Goal: Task Accomplishment & Management: Use online tool/utility

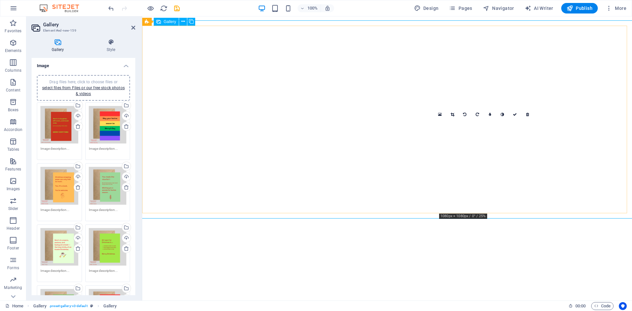
select select "4"
select select "px"
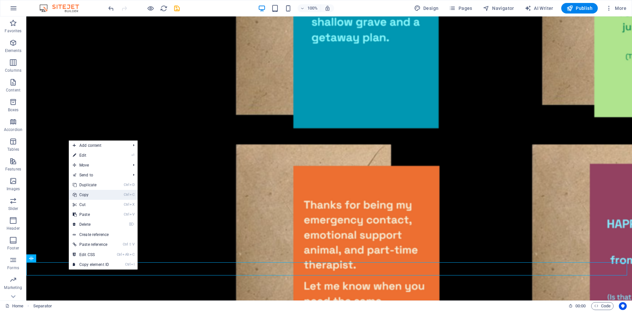
click at [86, 193] on link "Ctrl C Copy" at bounding box center [91, 195] width 44 height 10
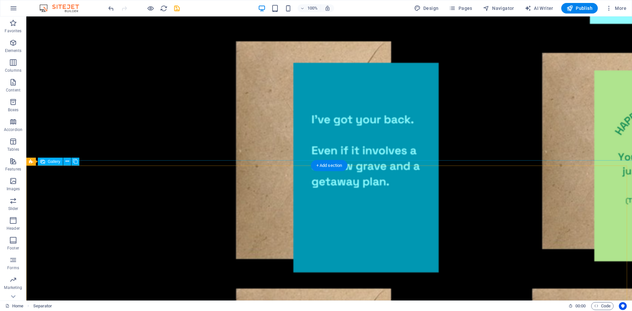
scroll to position [343, 0]
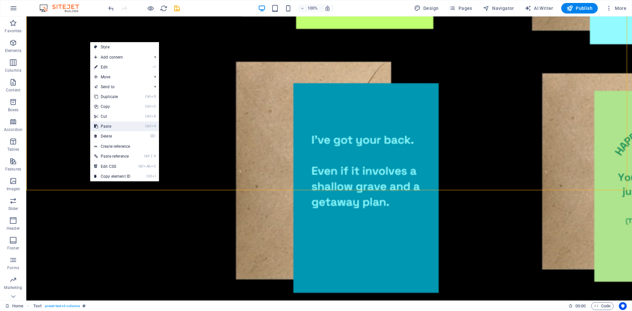
click at [108, 127] on link "Ctrl V Paste" at bounding box center [112, 126] width 44 height 10
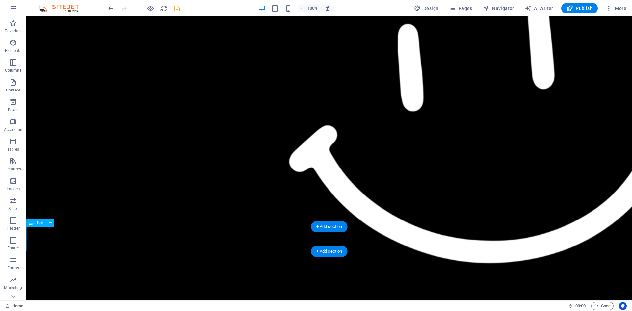
scroll to position [1133, 0]
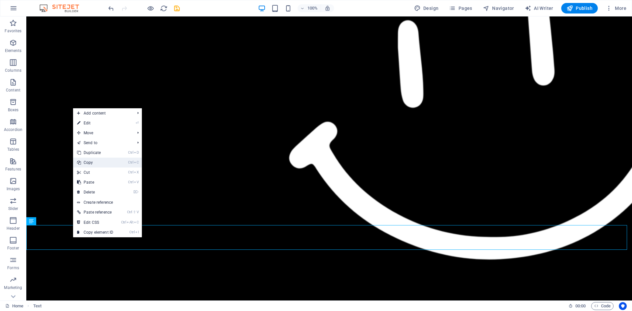
click at [87, 163] on link "Ctrl C Copy" at bounding box center [95, 163] width 44 height 10
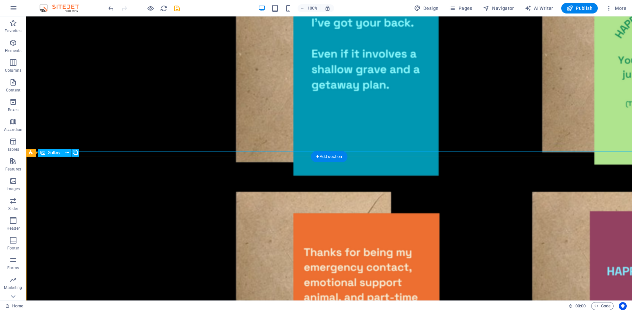
scroll to position [442, 0]
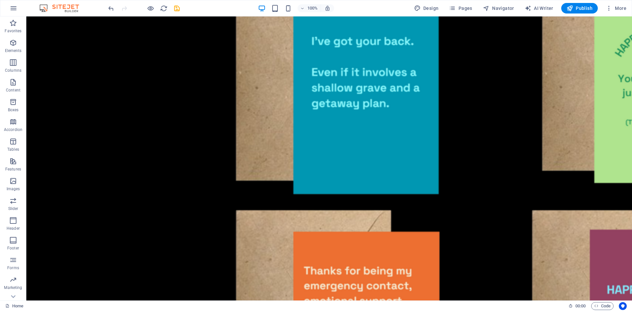
drag, startPoint x: 106, startPoint y: 109, endPoint x: 32, endPoint y: 109, distance: 74.0
drag, startPoint x: 32, startPoint y: 109, endPoint x: 111, endPoint y: 83, distance: 83.0
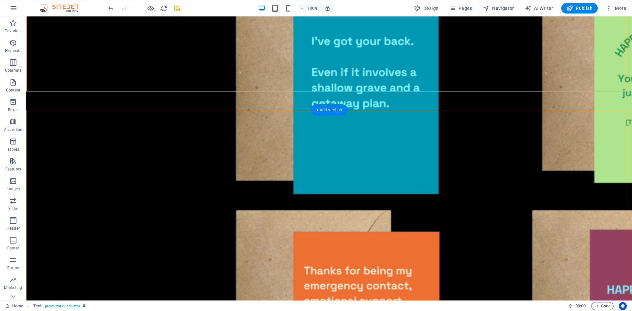
click at [335, 111] on div "+ Add section" at bounding box center [329, 109] width 37 height 11
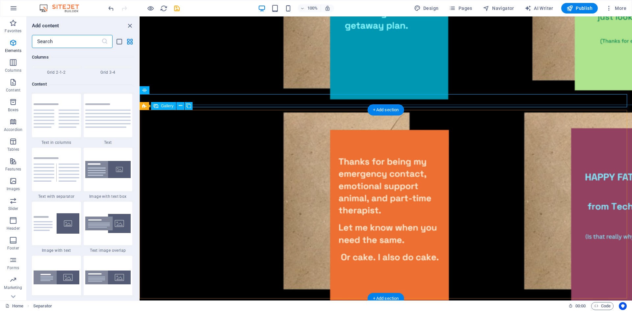
scroll to position [1151, 0]
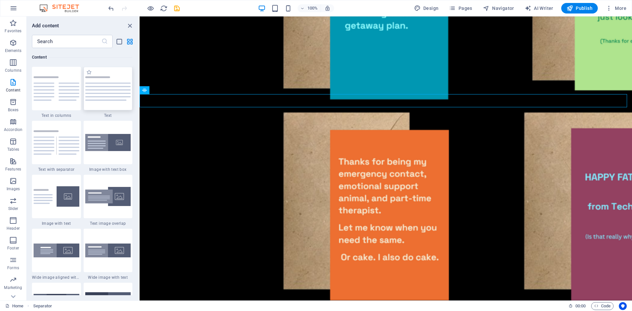
click at [117, 96] on div at bounding box center [108, 88] width 49 height 43
select select "preset-text-v2-default"
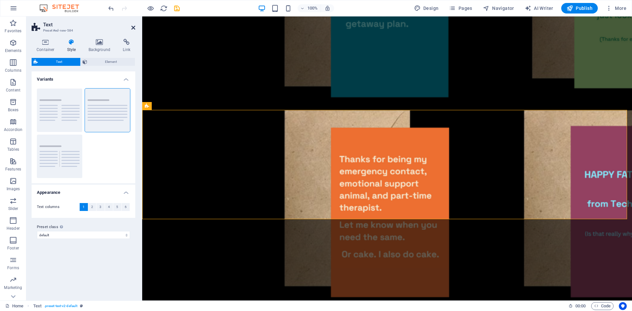
click at [133, 26] on icon at bounding box center [133, 27] width 4 height 5
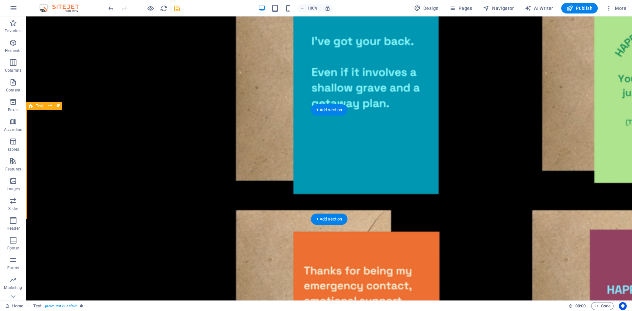
click at [49, 106] on icon at bounding box center [50, 105] width 4 height 7
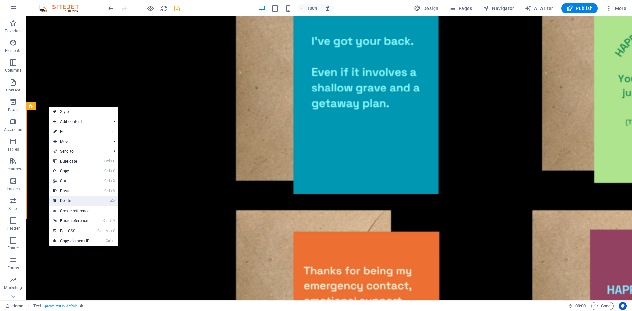
click at [71, 197] on link "⌦ Delete" at bounding box center [71, 201] width 44 height 10
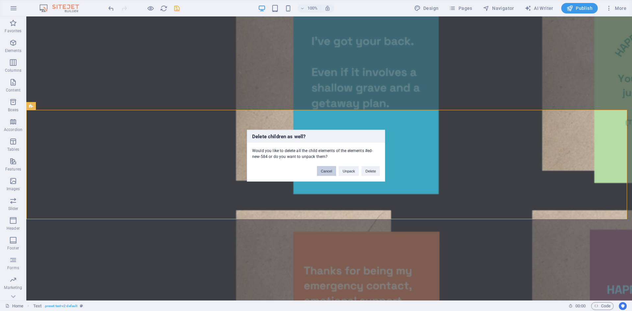
click at [324, 171] on button "Cancel" at bounding box center [326, 171] width 19 height 10
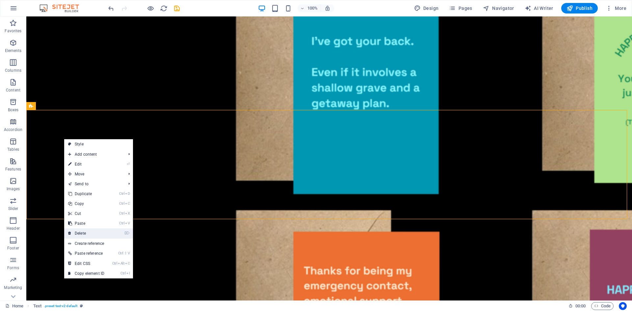
click at [79, 232] on link "⌦ Delete" at bounding box center [86, 233] width 44 height 10
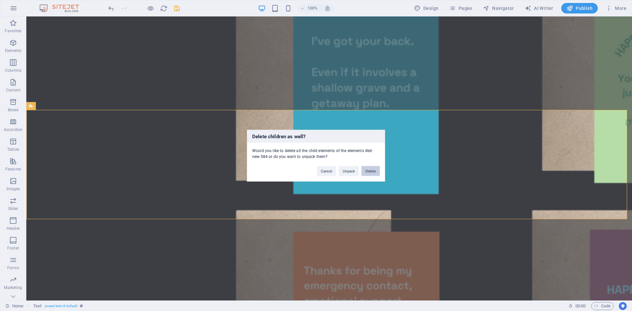
click at [371, 171] on button "Delete" at bounding box center [370, 171] width 18 height 10
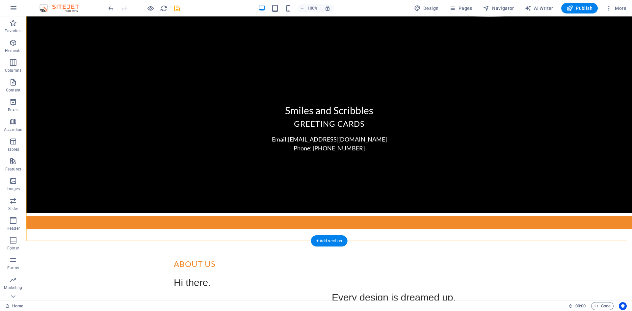
scroll to position [1462, 0]
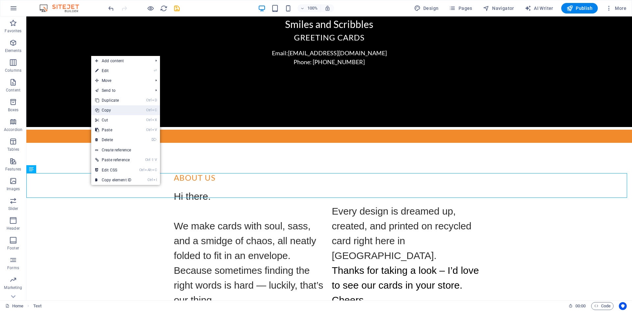
click at [117, 111] on link "Ctrl C Copy" at bounding box center [113, 110] width 44 height 10
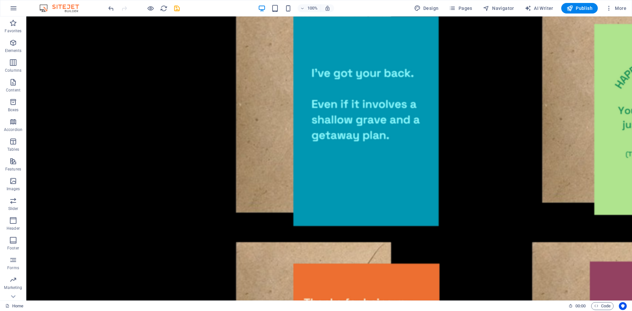
scroll to position [376, 0]
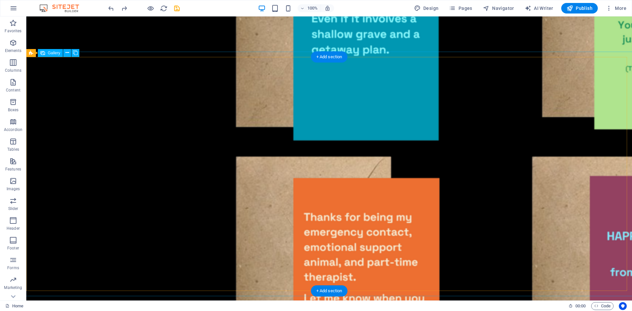
scroll to position [495, 0]
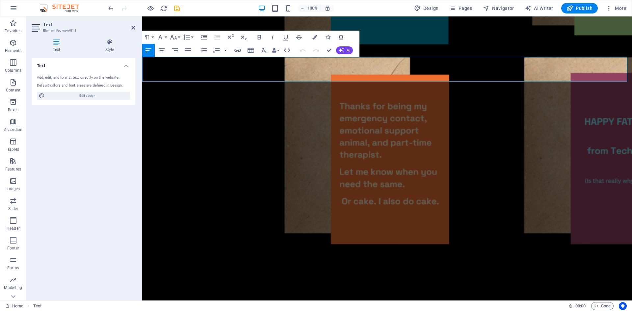
drag, startPoint x: 196, startPoint y: 68, endPoint x: 143, endPoint y: 68, distance: 53.0
click at [53, 220] on div "Text Add, edit, and format text directly on the website. Default colors and fon…" at bounding box center [84, 176] width 104 height 237
click at [132, 25] on icon at bounding box center [133, 27] width 4 height 5
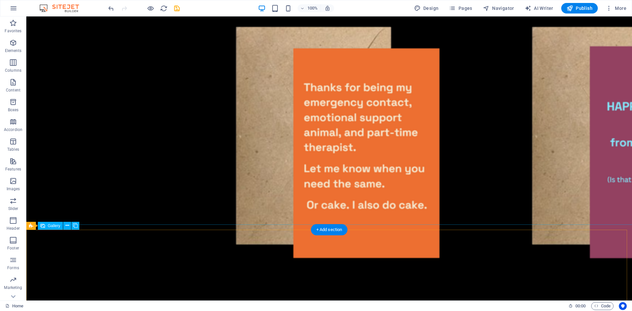
scroll to position [395, 0]
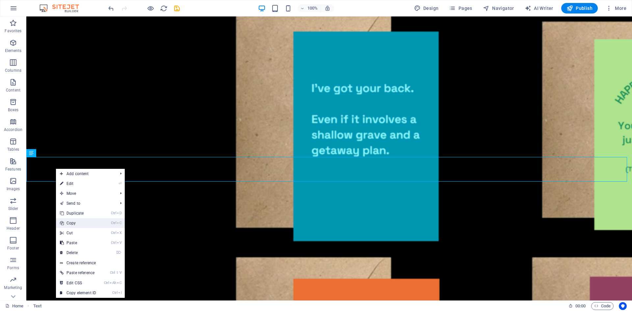
click at [70, 222] on link "Ctrl C Copy" at bounding box center [78, 223] width 44 height 10
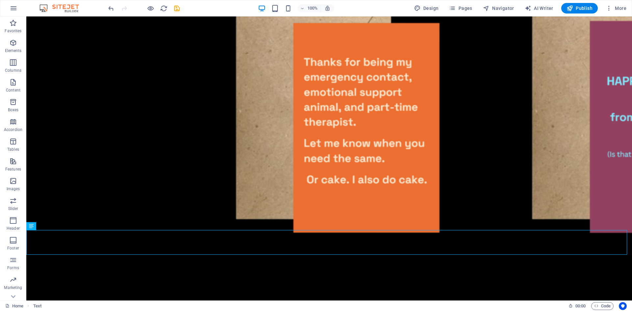
scroll to position [683, 0]
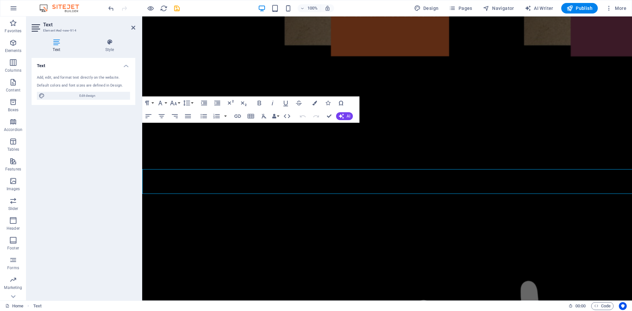
scroll to position [660, 0]
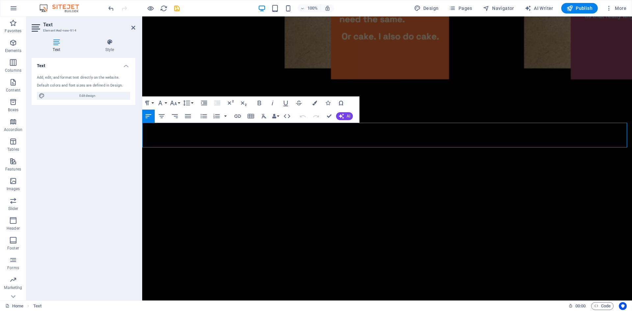
drag, startPoint x: 168, startPoint y: 134, endPoint x: 132, endPoint y: 135, distance: 35.9
click at [81, 178] on div "Text Add, edit, and format text directly on the website. Default colors and fon…" at bounding box center [84, 176] width 104 height 237
click at [131, 27] on icon at bounding box center [133, 27] width 4 height 5
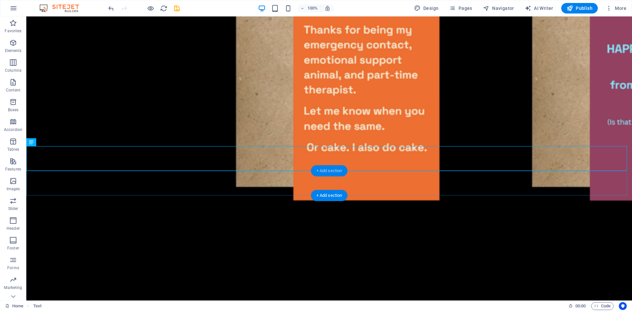
click at [329, 171] on div "+ Add section" at bounding box center [329, 170] width 37 height 11
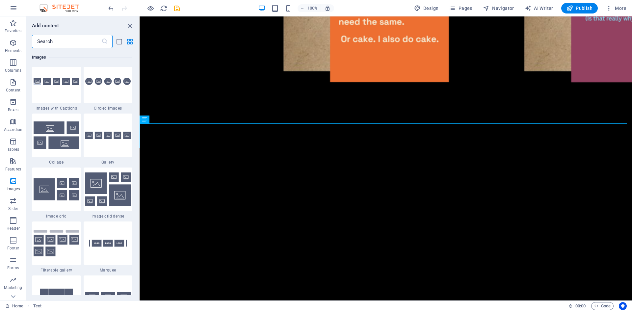
scroll to position [3356, 0]
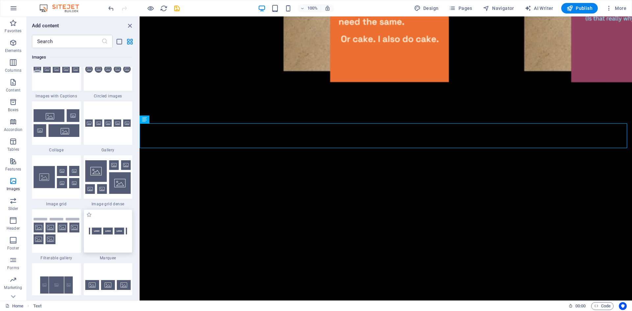
click at [108, 235] on div at bounding box center [108, 230] width 49 height 43
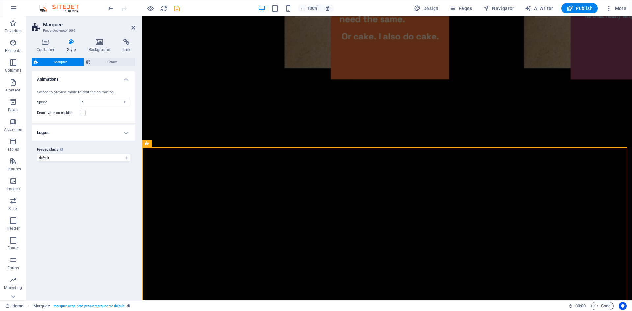
scroll to position [683, 0]
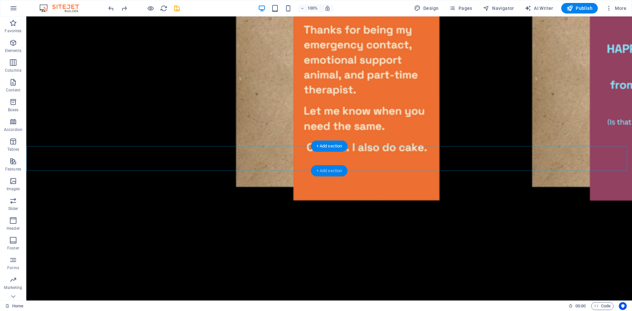
click at [334, 170] on div "+ Add section" at bounding box center [329, 170] width 37 height 11
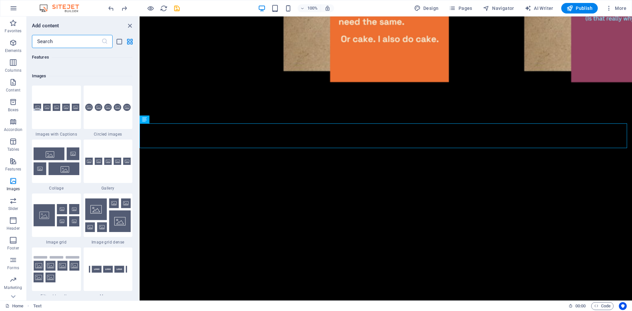
scroll to position [3291, 0]
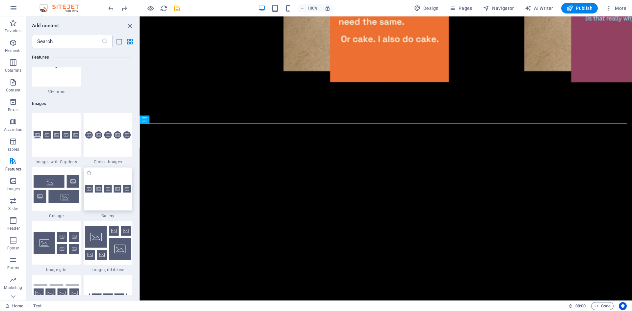
click at [108, 188] on img at bounding box center [108, 189] width 46 height 8
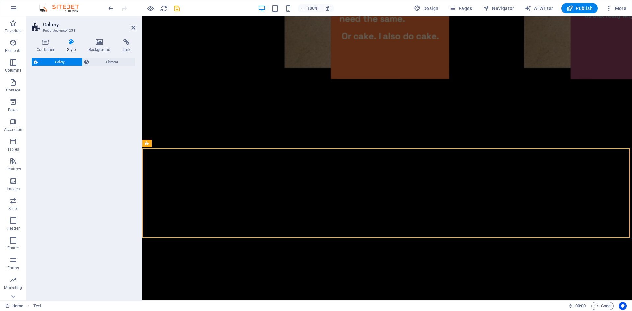
select select "rem"
select select "preset-gallery-v3-default"
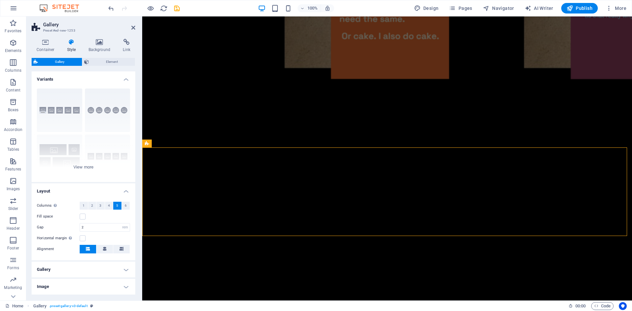
scroll to position [660, 0]
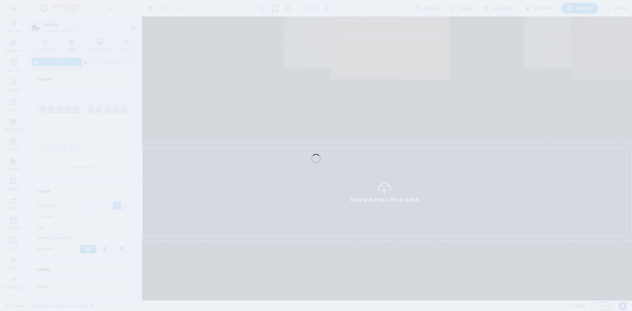
select select "4"
select select "px"
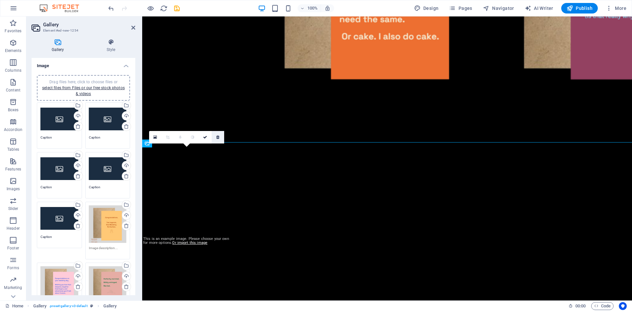
click at [218, 133] on link at bounding box center [218, 137] width 13 height 13
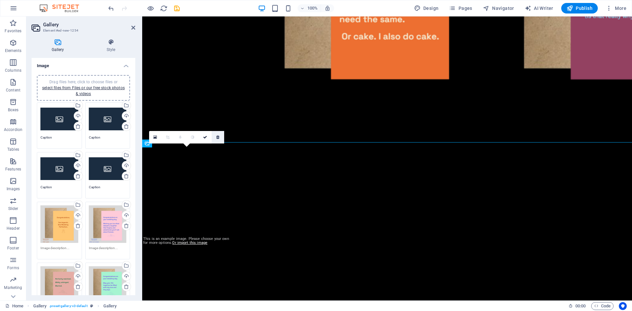
click at [217, 137] on icon at bounding box center [217, 137] width 3 height 4
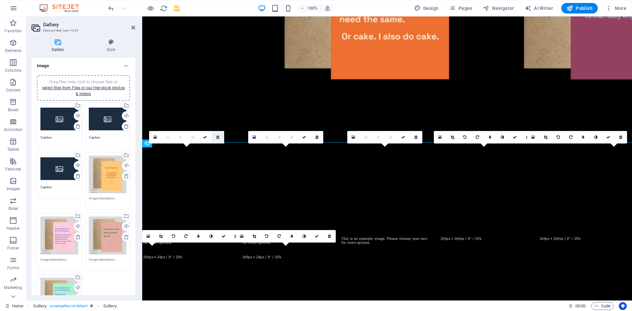
click at [217, 139] on icon at bounding box center [217, 137] width 3 height 4
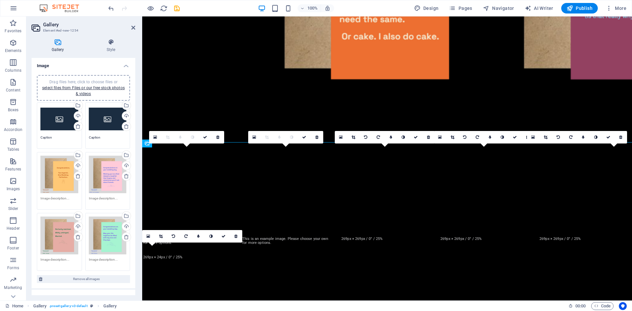
click at [217, 139] on icon at bounding box center [217, 137] width 3 height 4
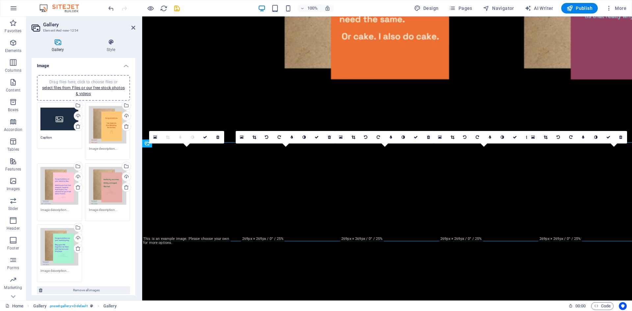
click at [217, 139] on icon at bounding box center [217, 137] width 3 height 4
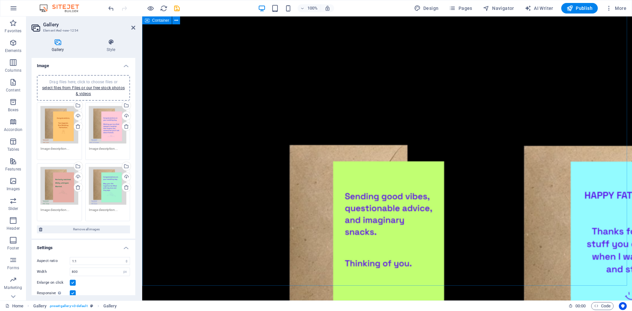
scroll to position [0, 0]
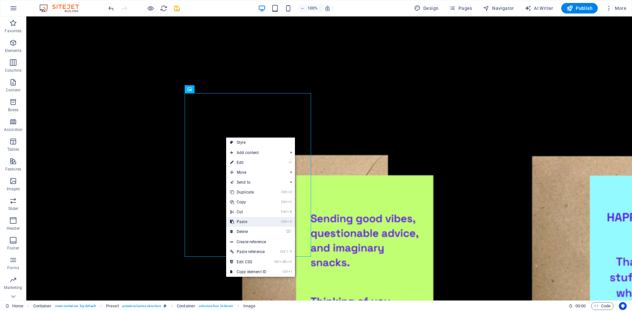
click at [244, 220] on link "Ctrl V Paste" at bounding box center [248, 222] width 44 height 10
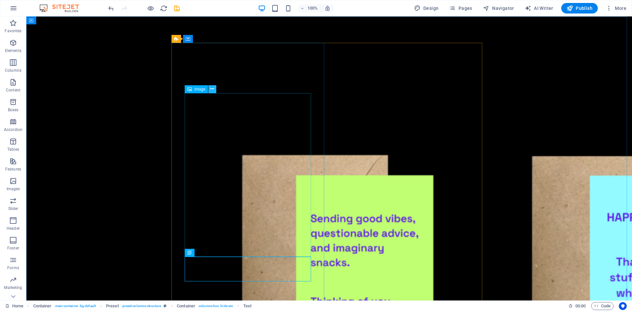
click at [212, 87] on icon at bounding box center [212, 89] width 4 height 7
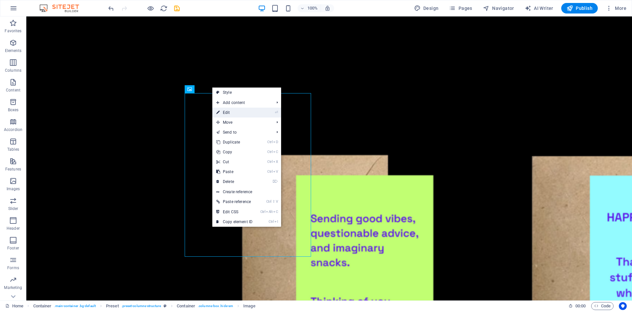
click at [228, 113] on link "⏎ Edit" at bounding box center [234, 113] width 44 height 10
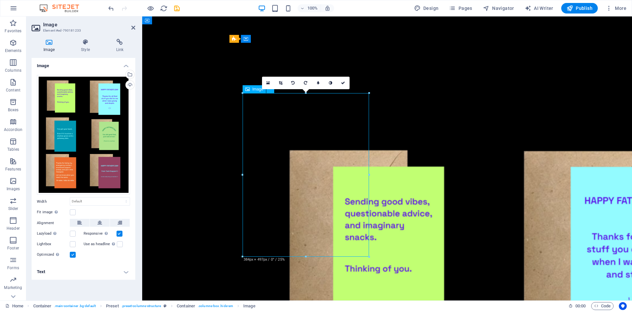
drag, startPoint x: 294, startPoint y: 150, endPoint x: 305, endPoint y: 150, distance: 11.2
click at [48, 41] on icon at bounding box center [49, 42] width 35 height 7
click at [132, 25] on icon at bounding box center [133, 27] width 4 height 5
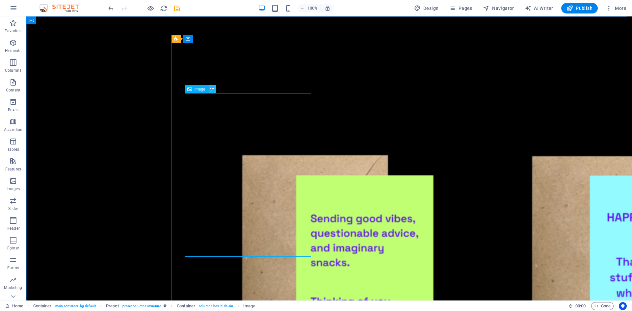
click at [212, 88] on icon at bounding box center [212, 89] width 4 height 7
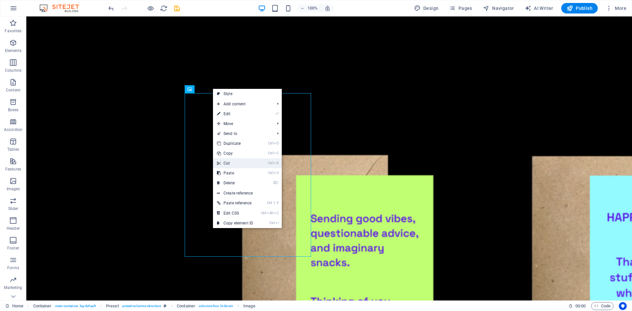
click at [232, 164] on link "Ctrl X Cut" at bounding box center [235, 163] width 44 height 10
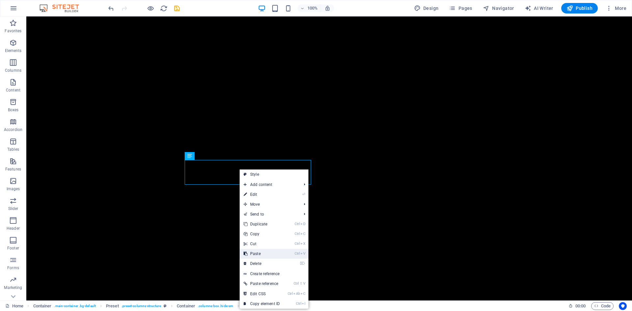
click at [260, 253] on link "Ctrl V Paste" at bounding box center [262, 254] width 44 height 10
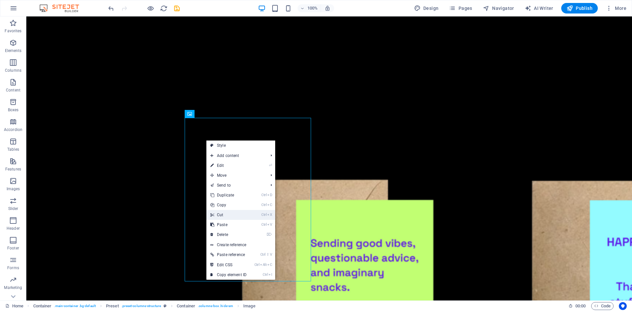
click at [226, 214] on link "Ctrl X Cut" at bounding box center [228, 215] width 44 height 10
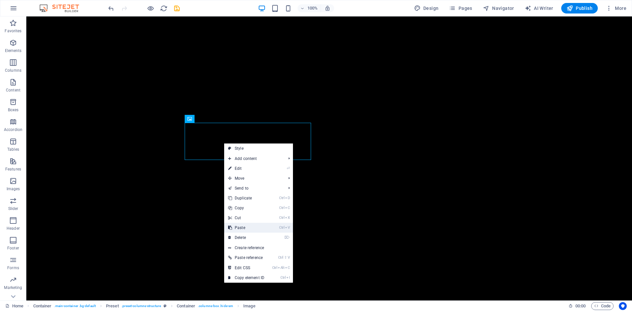
click at [237, 225] on link "Ctrl V Paste" at bounding box center [246, 228] width 44 height 10
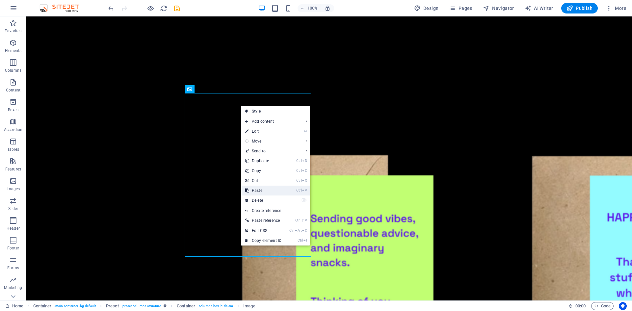
click at [258, 192] on link "Ctrl V Paste" at bounding box center [263, 191] width 44 height 10
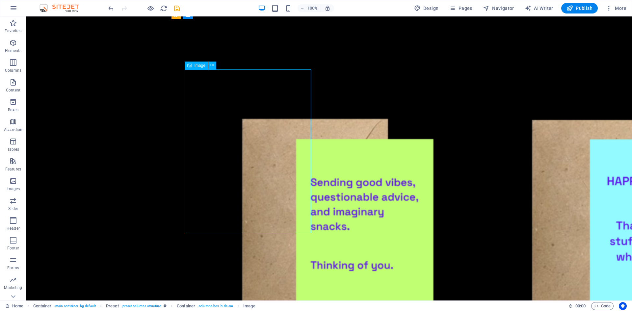
scroll to position [99, 0]
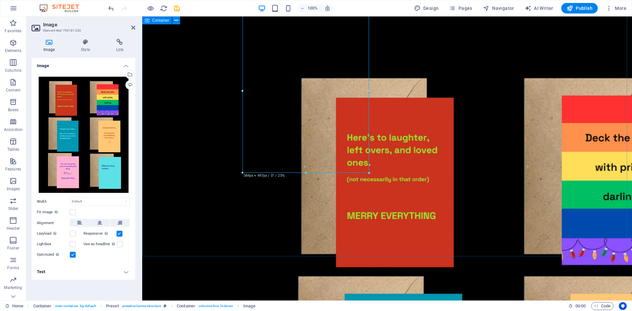
scroll to position [0, 0]
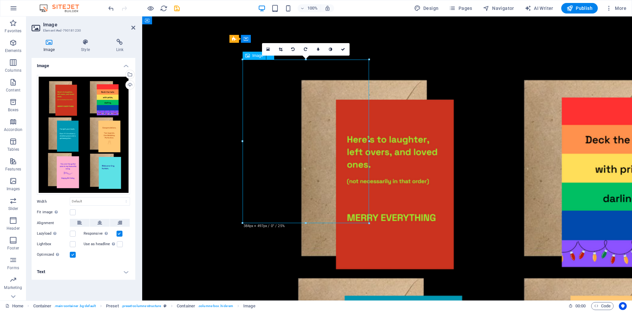
drag, startPoint x: 328, startPoint y: 142, endPoint x: 328, endPoint y: 160, distance: 18.1
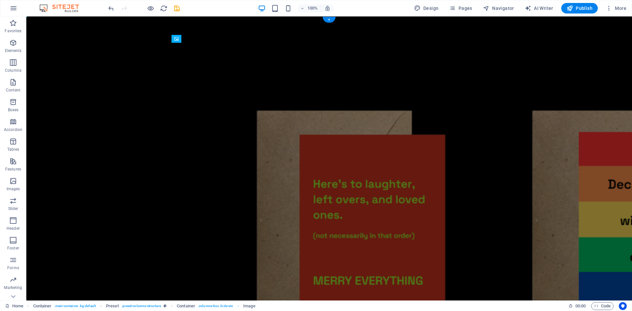
drag, startPoint x: 258, startPoint y: 125, endPoint x: 260, endPoint y: 230, distance: 105.0
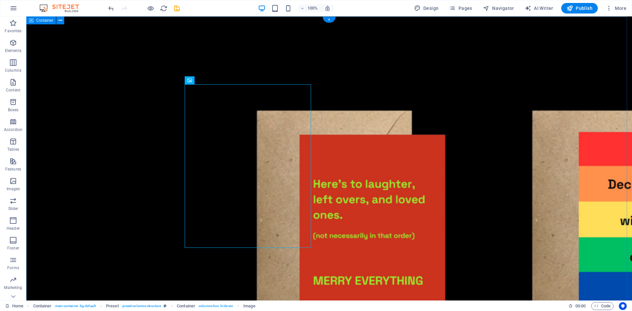
drag, startPoint x: 268, startPoint y: 99, endPoint x: 263, endPoint y: 99, distance: 4.9
click at [199, 82] on span "Image" at bounding box center [199, 80] width 11 height 4
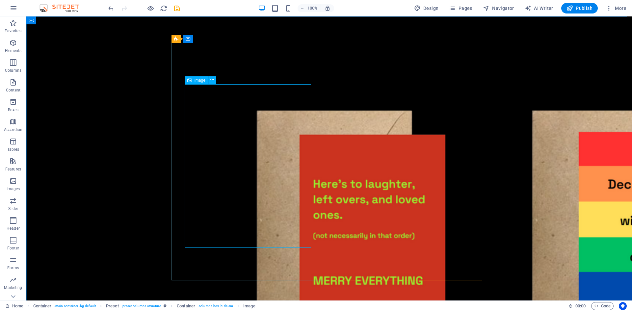
click at [197, 81] on span "Image" at bounding box center [199, 80] width 11 height 4
click at [213, 81] on icon at bounding box center [212, 80] width 4 height 7
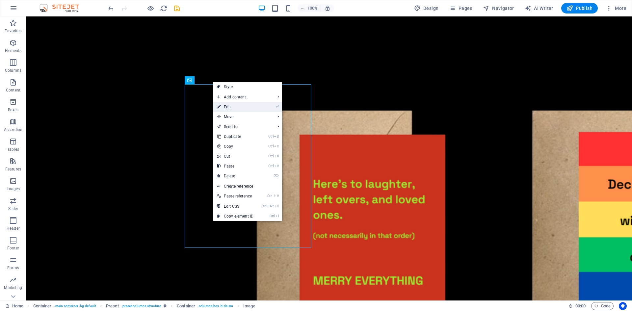
click at [223, 106] on link "⏎ Edit" at bounding box center [235, 107] width 44 height 10
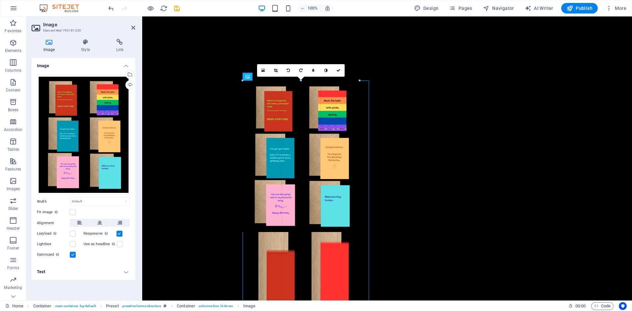
drag, startPoint x: 98, startPoint y: 232, endPoint x: 108, endPoint y: 214, distance: 20.5
type input "355"
select select "px"
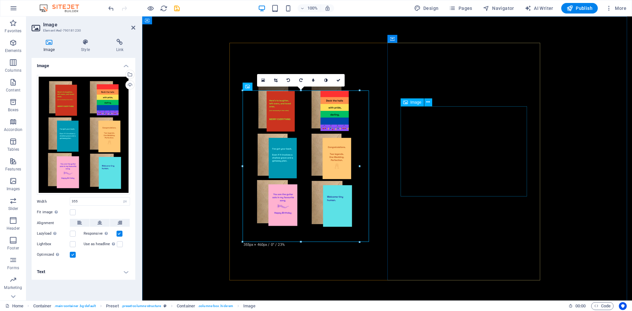
select select "DISABLED_OPTION_VALUE"
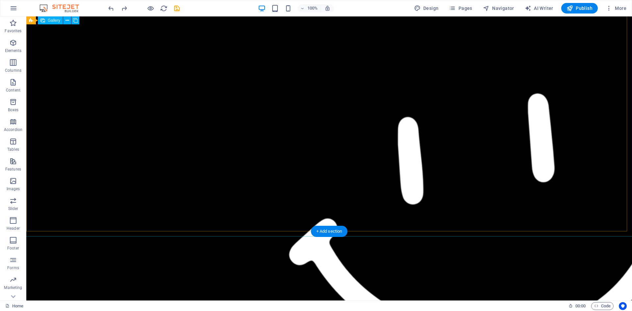
scroll to position [987, 0]
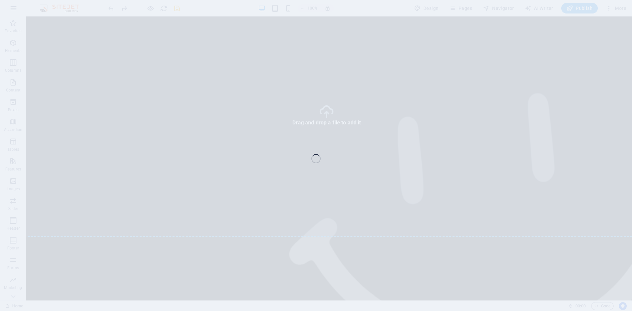
select select "4"
select select "px"
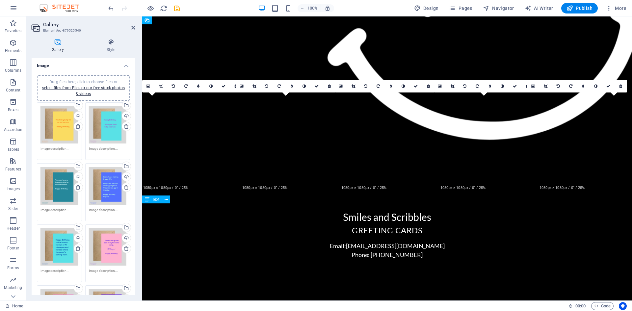
scroll to position [918, 0]
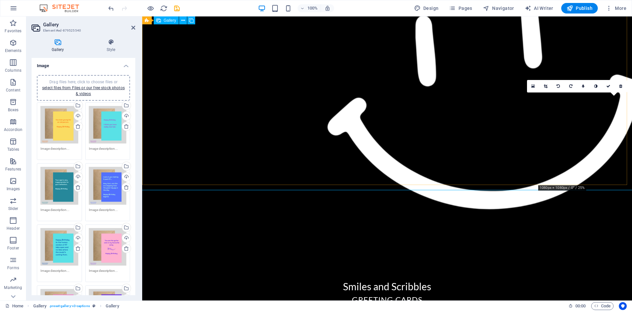
drag, startPoint x: 599, startPoint y: 155, endPoint x: 598, endPoint y: 152, distance: 3.6
drag, startPoint x: 591, startPoint y: 133, endPoint x: 511, endPoint y: 62, distance: 107.2
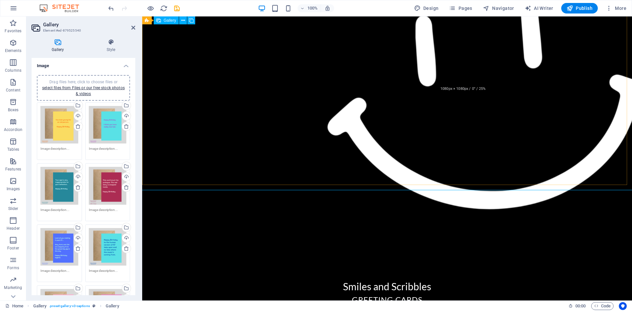
drag, startPoint x: 491, startPoint y: 50, endPoint x: 415, endPoint y: 57, distance: 76.3
drag, startPoint x: 395, startPoint y: 57, endPoint x: 290, endPoint y: 60, distance: 105.4
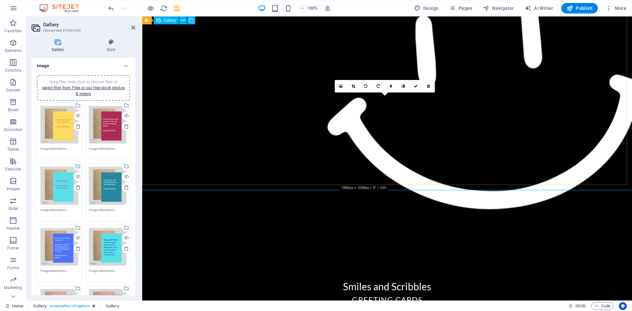
scroll to position [885, 0]
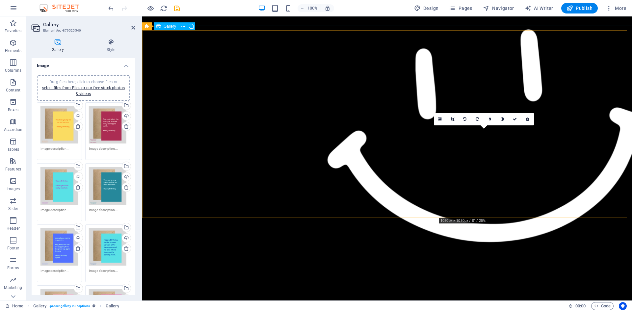
drag, startPoint x: 496, startPoint y: 169, endPoint x: 149, endPoint y: 87, distance: 356.4
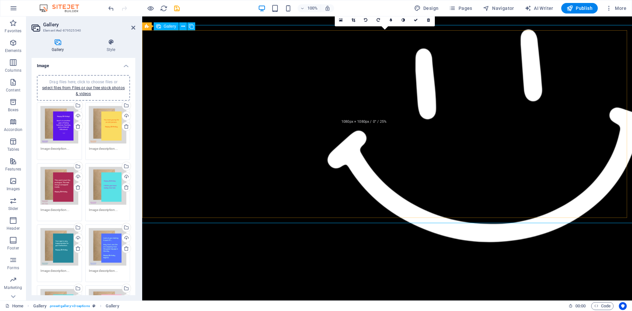
drag, startPoint x: 399, startPoint y: 92, endPoint x: 302, endPoint y: 87, distance: 96.3
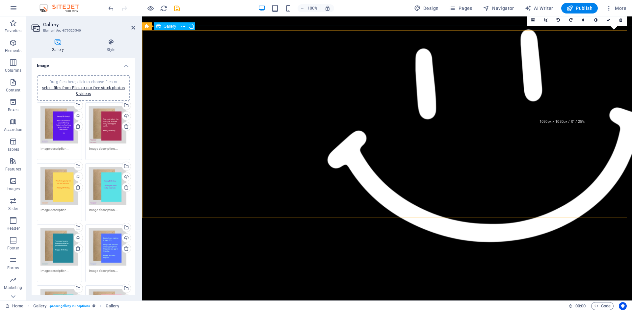
drag, startPoint x: 584, startPoint y: 85, endPoint x: 391, endPoint y: 89, distance: 193.5
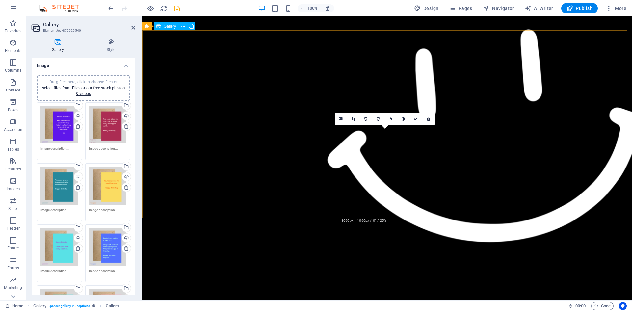
drag, startPoint x: 404, startPoint y: 171, endPoint x: 223, endPoint y: 174, distance: 181.0
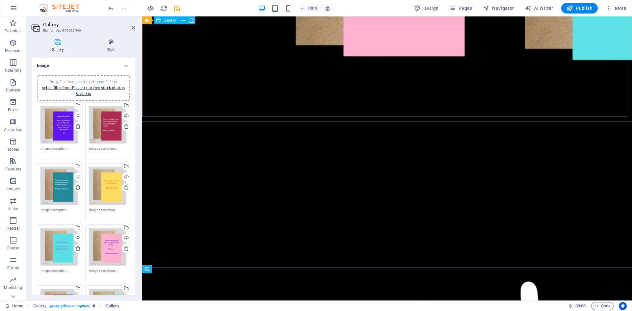
scroll to position [589, 0]
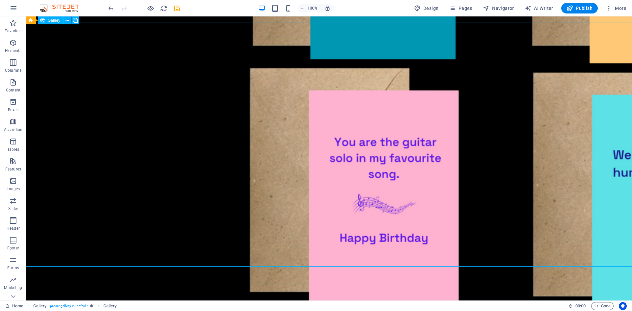
scroll to position [523, 0]
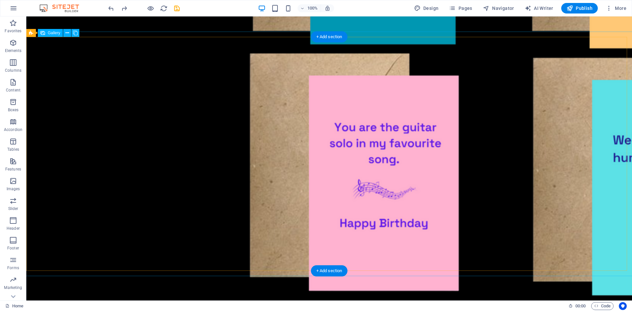
scroll to position [530, 0]
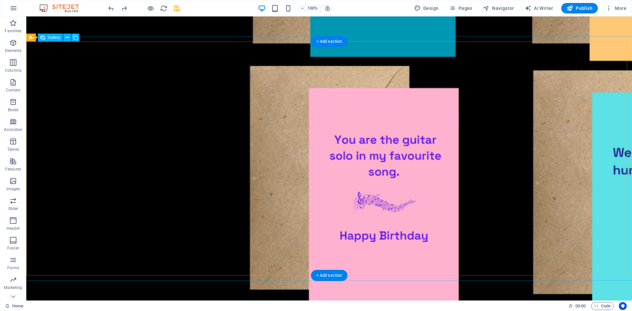
click at [66, 38] on icon at bounding box center [67, 37] width 4 height 7
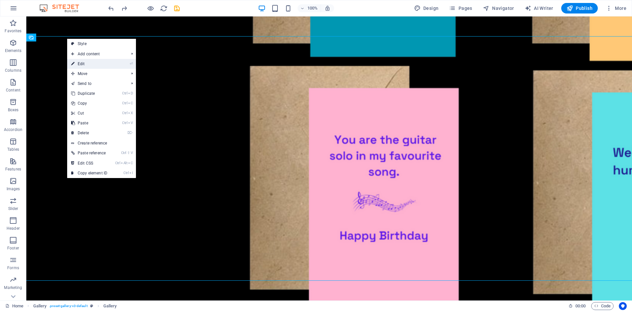
click at [83, 63] on link "⏎ Edit" at bounding box center [89, 64] width 44 height 10
select select "4"
select select "px"
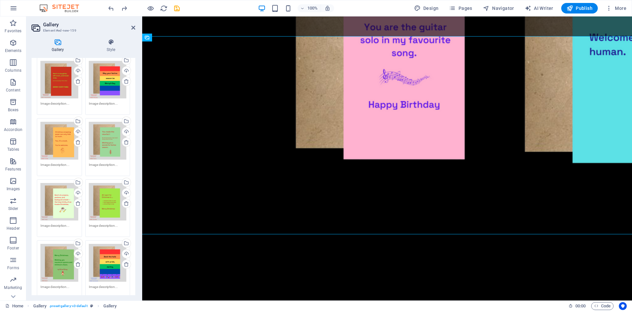
scroll to position [66, 0]
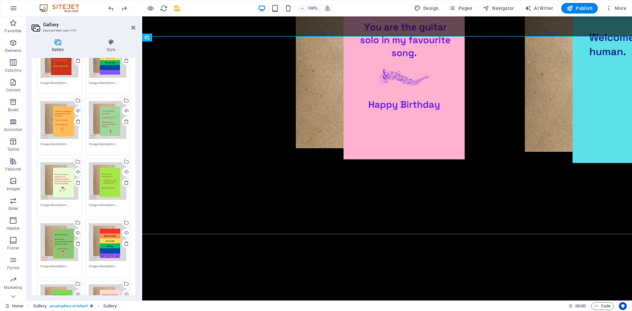
click at [125, 181] on icon at bounding box center [126, 182] width 5 height 5
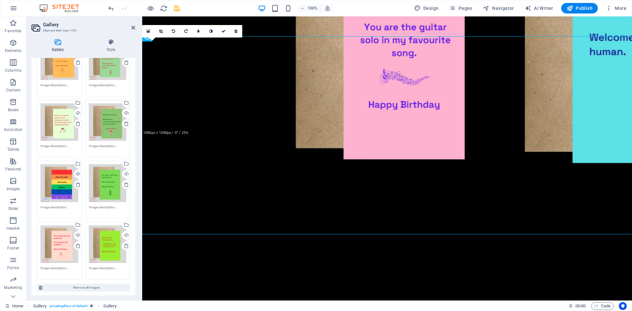
scroll to position [132, 0]
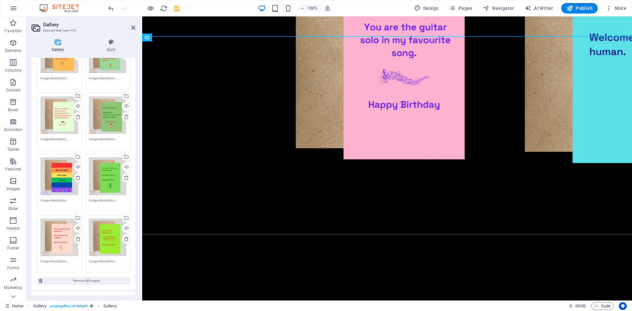
click at [103, 236] on div "Drag files here, click to choose files or select files from Files or our free s…" at bounding box center [108, 238] width 38 height 38
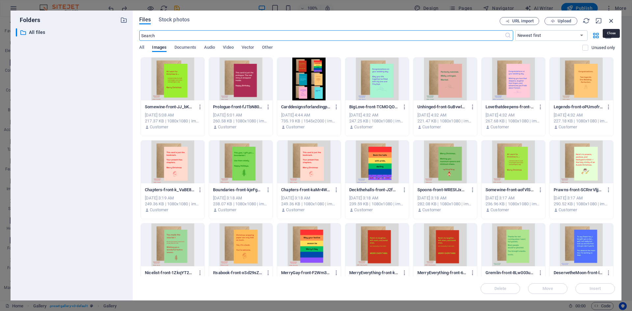
click at [612, 21] on icon "button" at bounding box center [610, 20] width 7 height 7
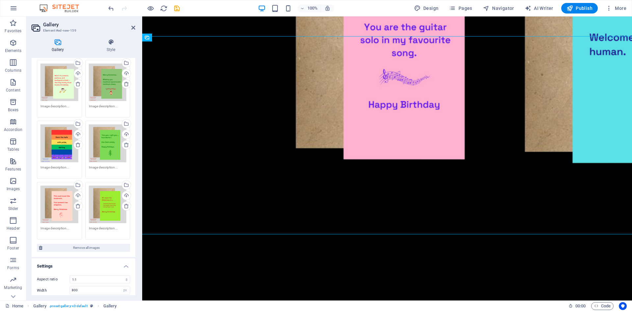
scroll to position [220, 0]
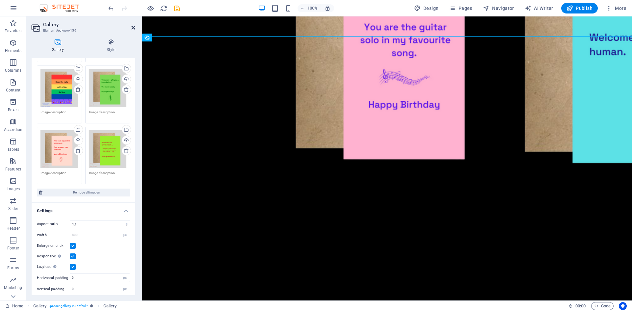
click at [133, 27] on icon at bounding box center [133, 27] width 4 height 5
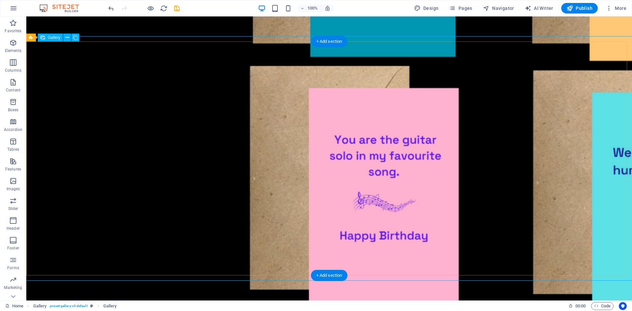
select select "4"
select select "px"
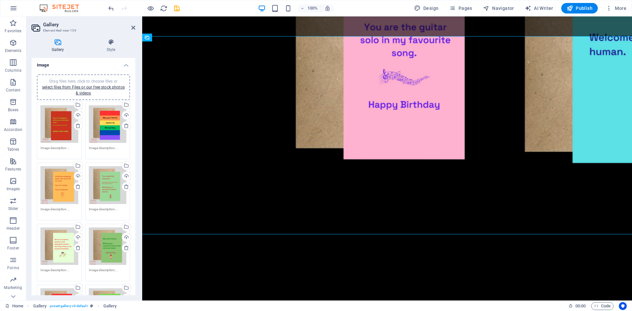
scroll to position [0, 0]
click at [77, 186] on icon at bounding box center [77, 187] width 5 height 5
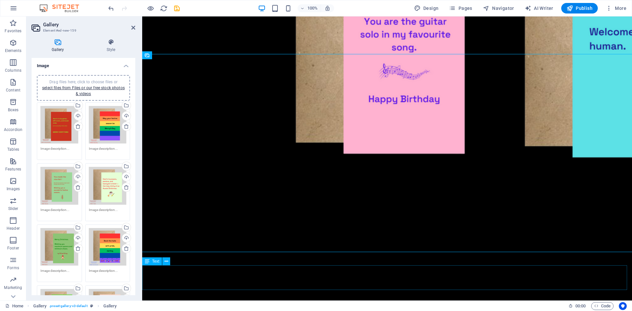
scroll to position [545, 0]
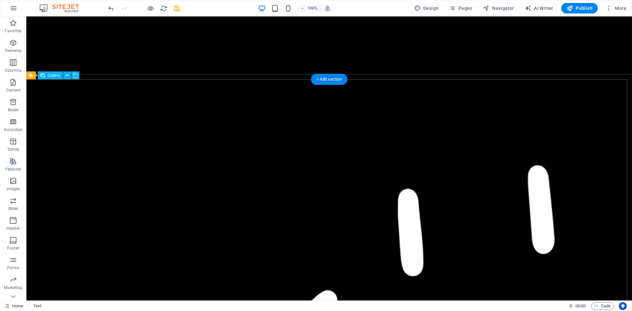
scroll to position [940, 0]
